Goal: Task Accomplishment & Management: Complete application form

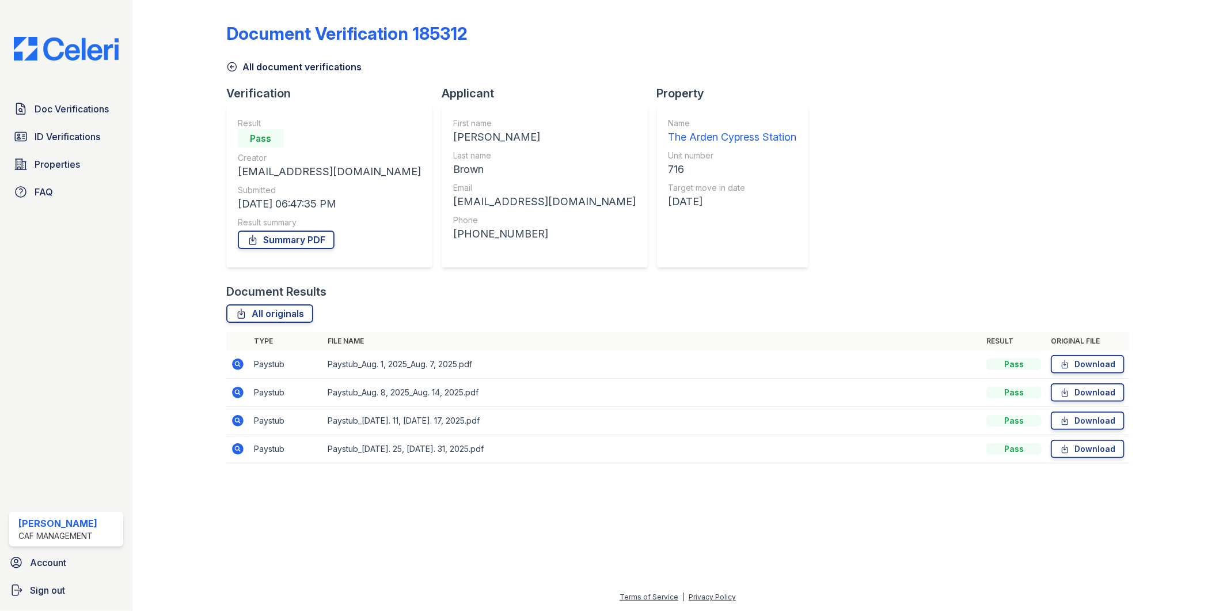
click at [237, 73] on link "All document verifications" at bounding box center [293, 67] width 135 height 14
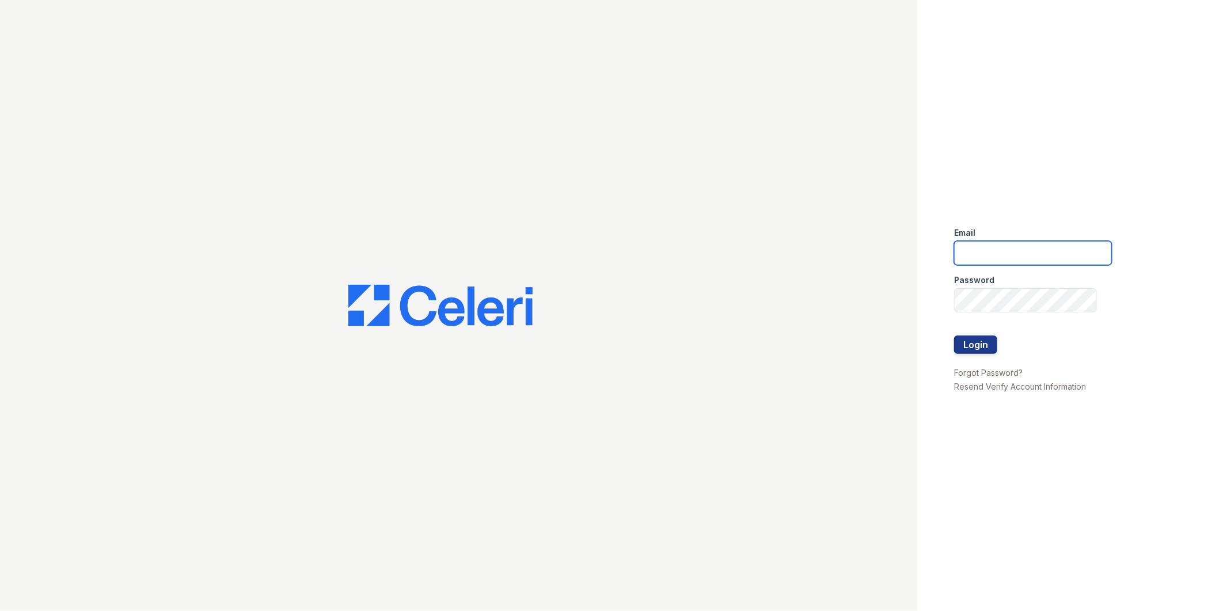
type input "[EMAIL_ADDRESS][DOMAIN_NAME]"
click at [991, 336] on button "Login" at bounding box center [975, 344] width 43 height 18
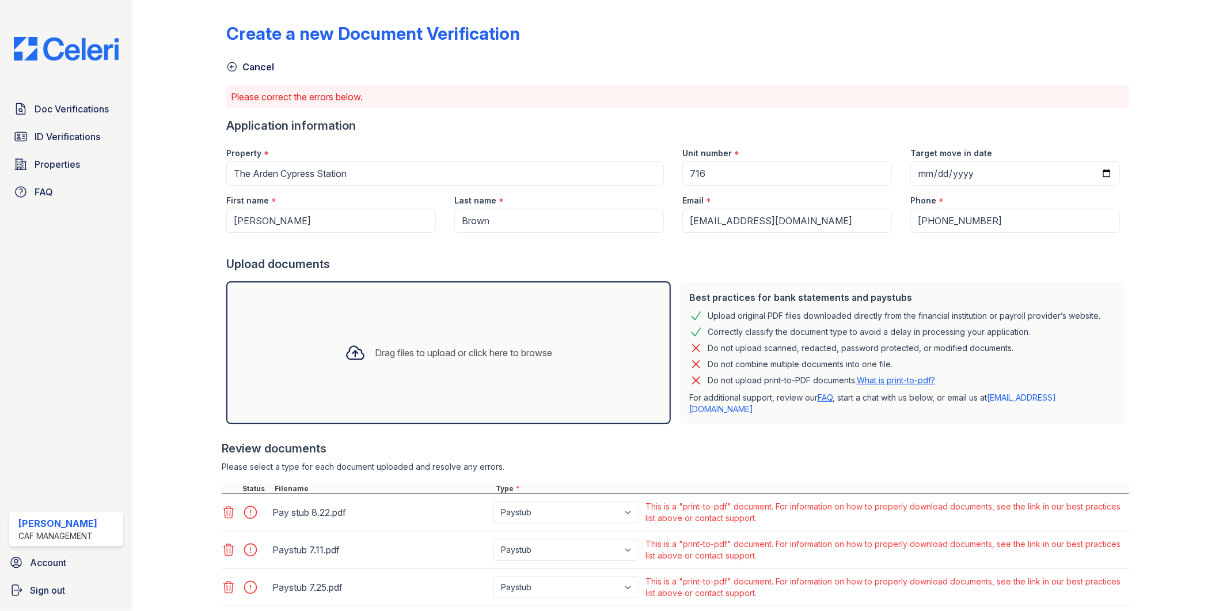
scroll to position [102, 0]
